Goal: Manage account settings

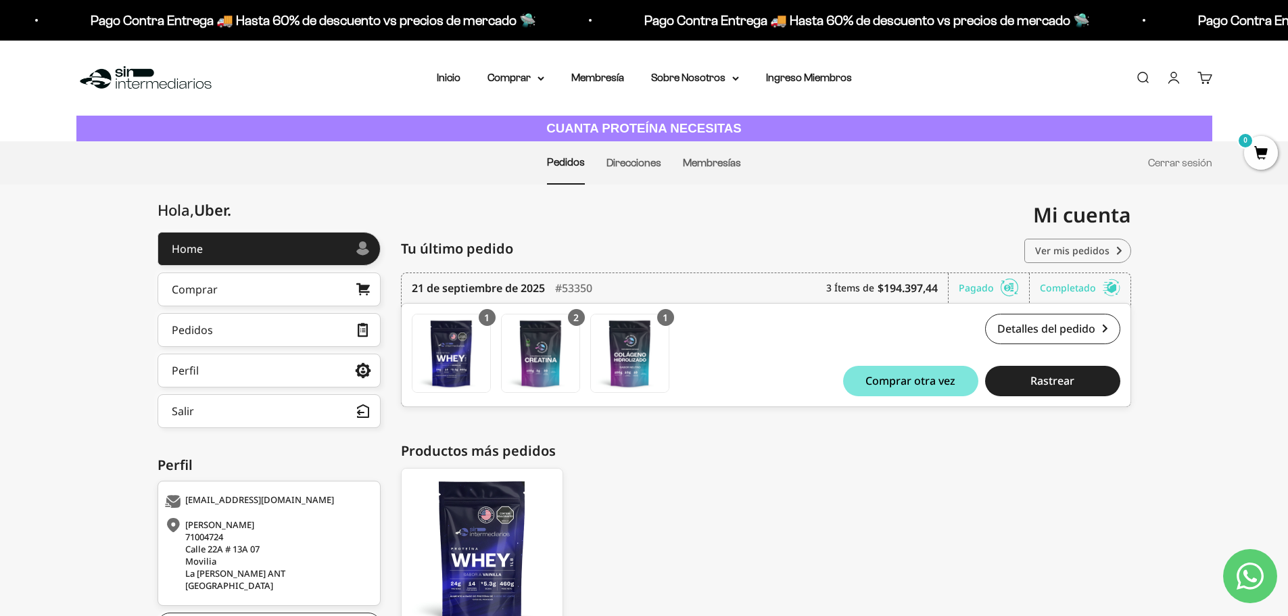
click at [1082, 260] on link "Ver mis pedidos" at bounding box center [1077, 251] width 107 height 24
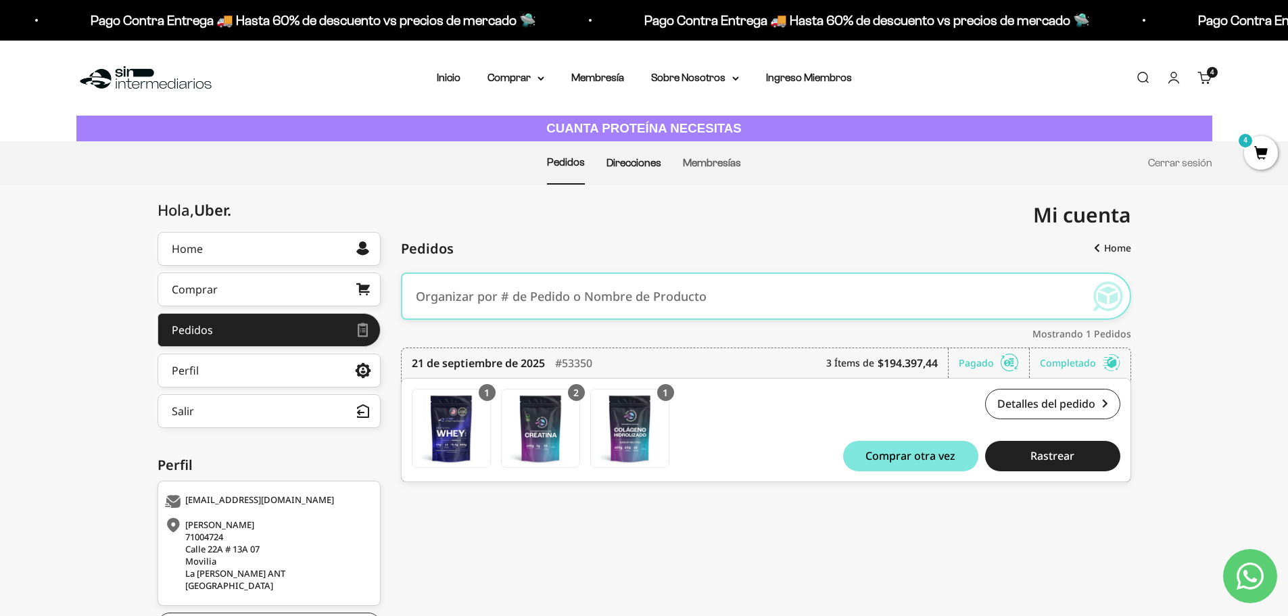
click at [643, 161] on link "Direcciones" at bounding box center [633, 162] width 55 height 11
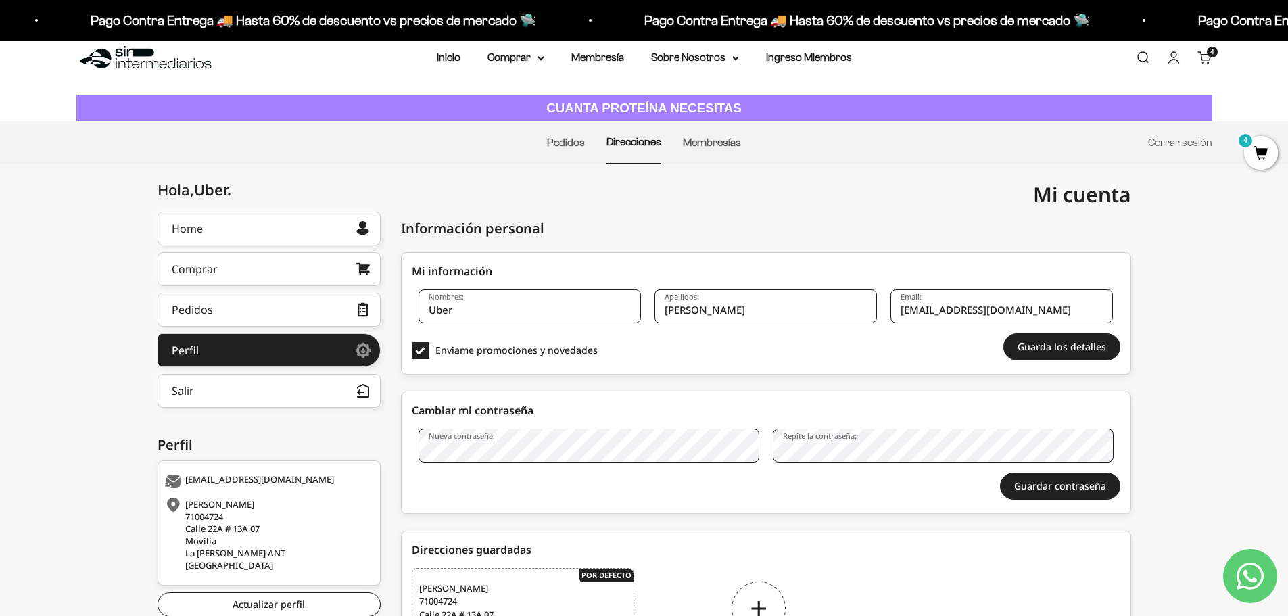
scroll to position [19, 0]
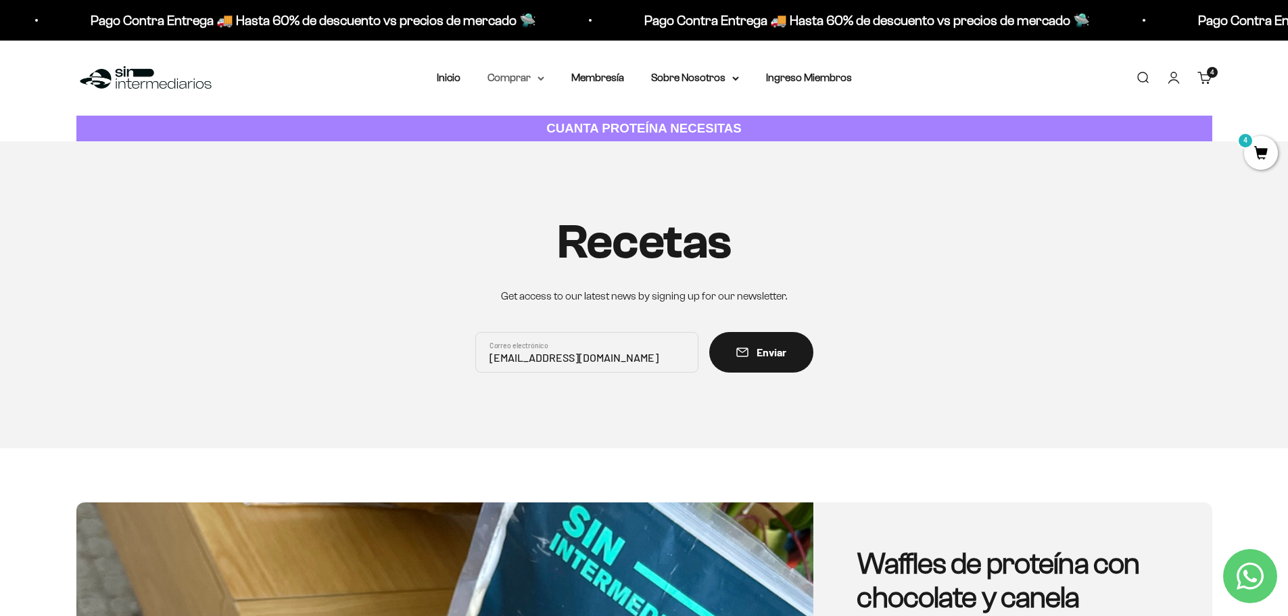
click at [540, 79] on icon at bounding box center [540, 78] width 5 height 3
